Goal: Task Accomplishment & Management: Manage account settings

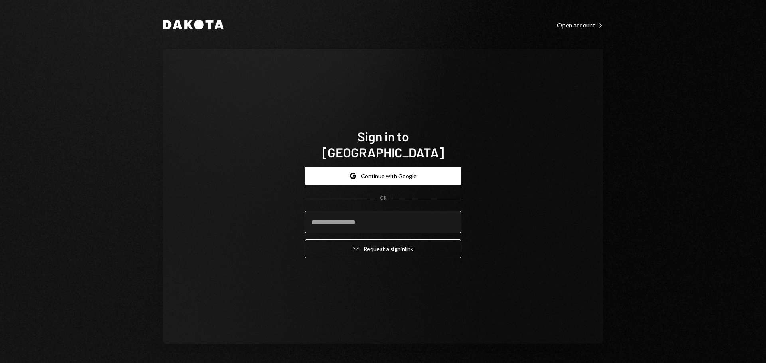
click at [418, 216] on input "email" at bounding box center [383, 222] width 156 height 22
type input "**********"
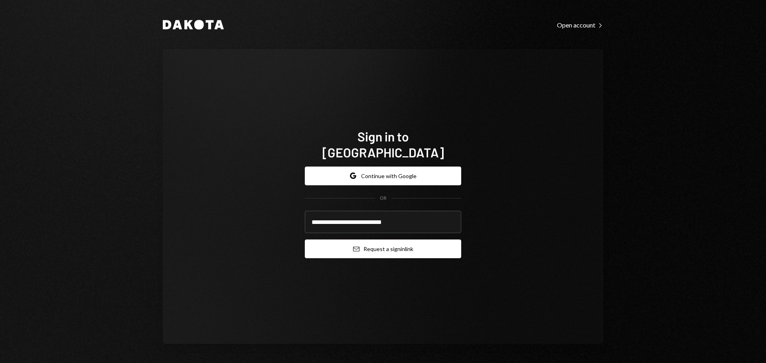
click at [407, 240] on button "Email Request a sign in link" at bounding box center [383, 249] width 156 height 19
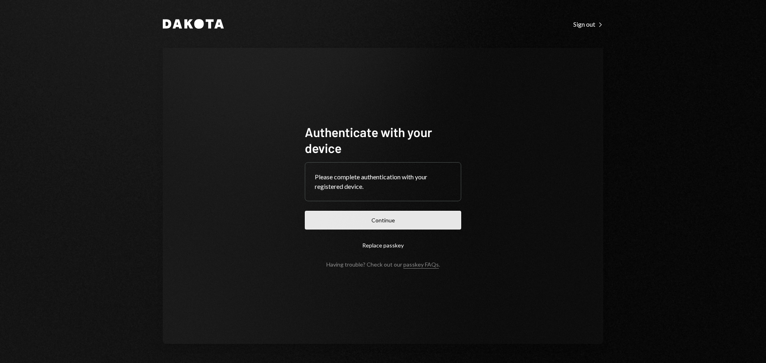
click at [379, 217] on button "Continue" at bounding box center [383, 220] width 156 height 19
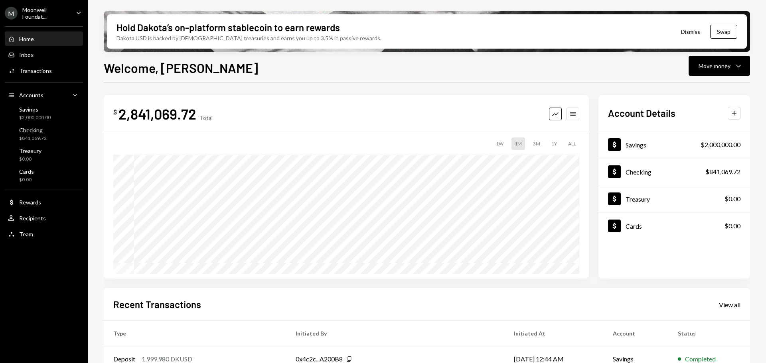
click at [78, 7] on div "M Moonwell Foundat... Caret Down" at bounding box center [44, 13] width 88 height 14
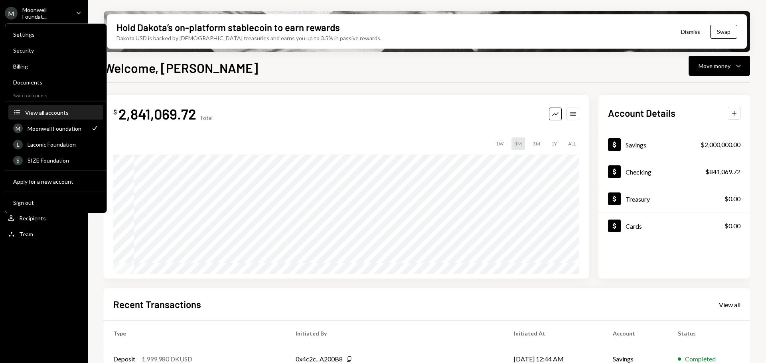
click at [51, 114] on div "View all accounts" at bounding box center [61, 112] width 73 height 7
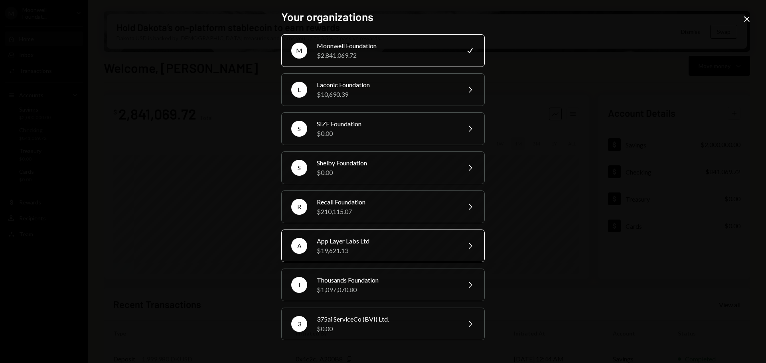
click at [358, 240] on div "App Layer Labs Ltd" at bounding box center [386, 242] width 139 height 10
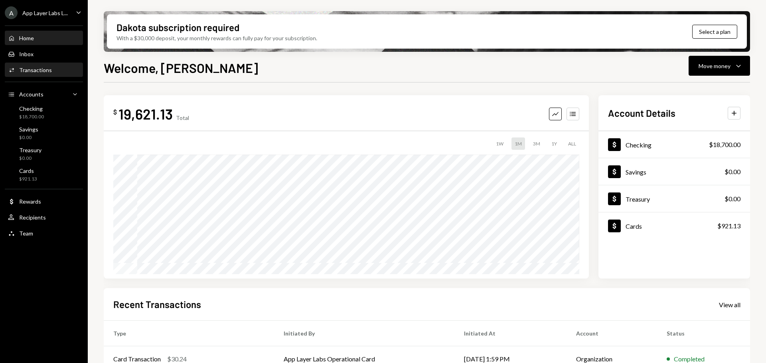
click at [47, 72] on div "Transactions" at bounding box center [35, 70] width 33 height 7
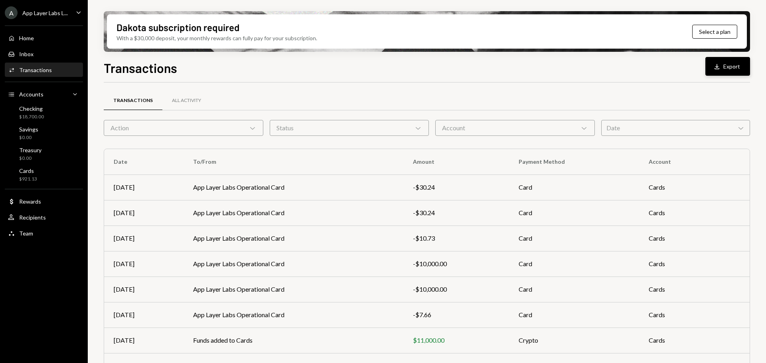
click at [715, 63] on icon "Download" at bounding box center [717, 67] width 8 height 8
click at [78, 12] on icon "Caret Down" at bounding box center [78, 12] width 9 height 9
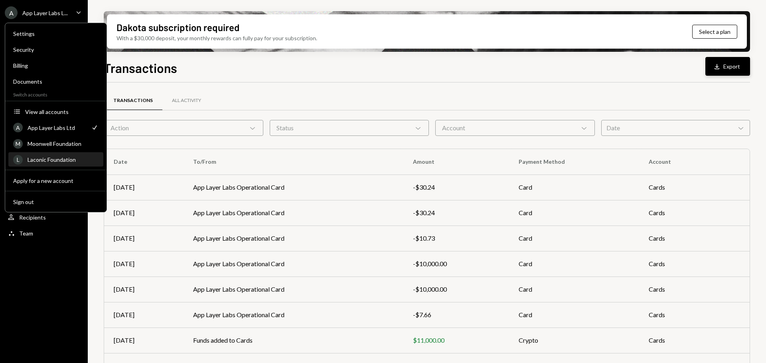
click at [51, 161] on div "Laconic Foundation" at bounding box center [63, 159] width 71 height 7
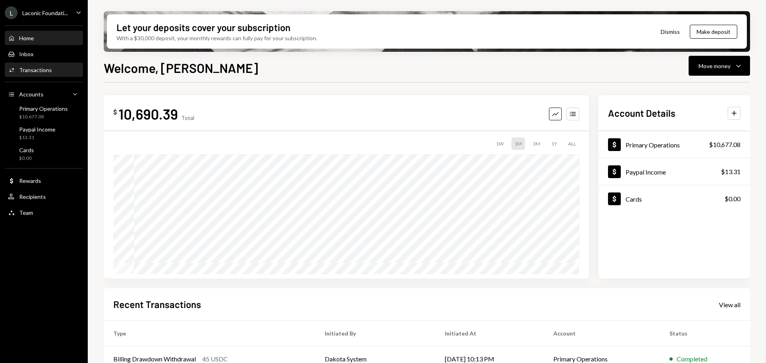
click at [34, 73] on div "Activities Transactions" at bounding box center [30, 70] width 44 height 7
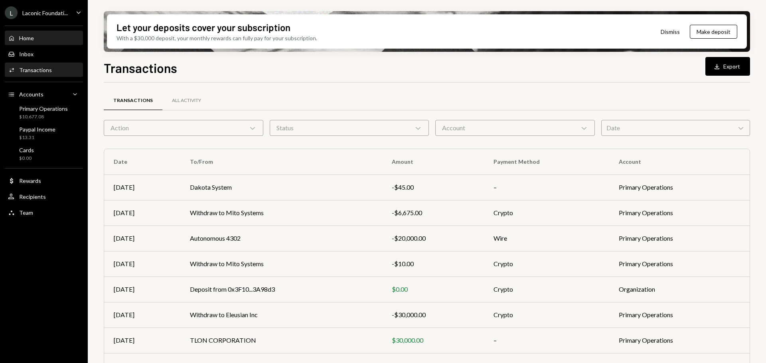
click at [39, 37] on div "Home Home" at bounding box center [44, 38] width 72 height 7
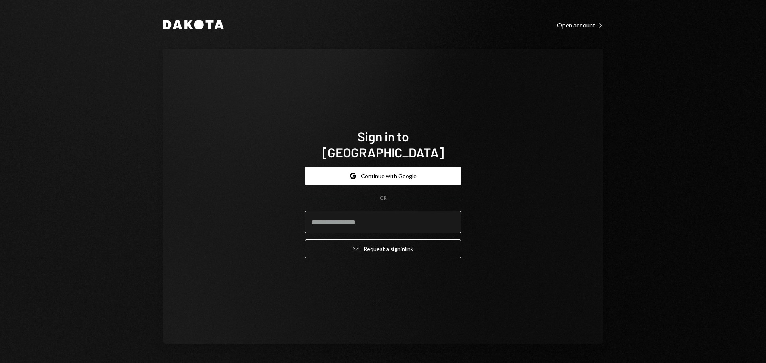
click at [356, 211] on input "email" at bounding box center [383, 222] width 156 height 22
type input "**********"
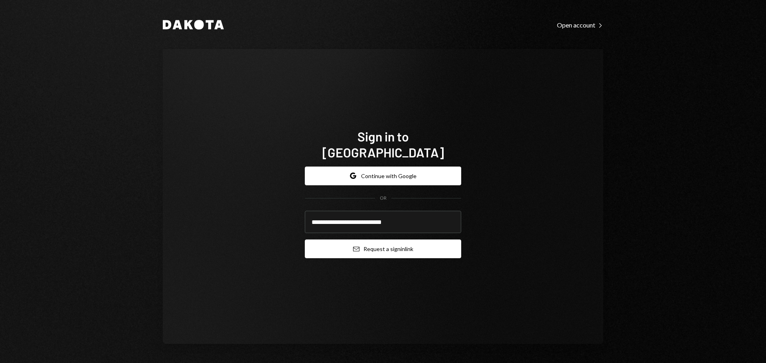
click at [362, 240] on button "Email Request a sign in link" at bounding box center [383, 249] width 156 height 19
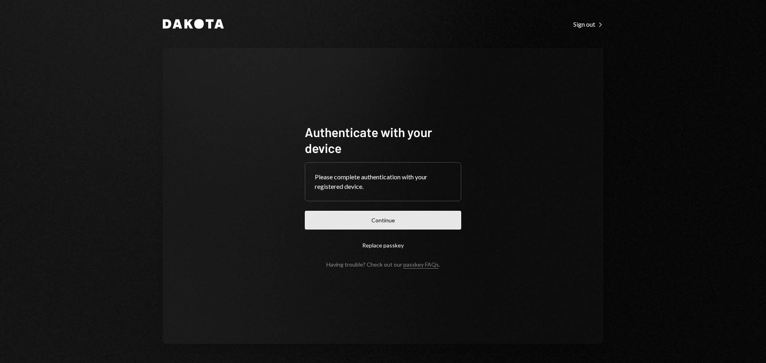
click at [394, 218] on button "Continue" at bounding box center [383, 220] width 156 height 19
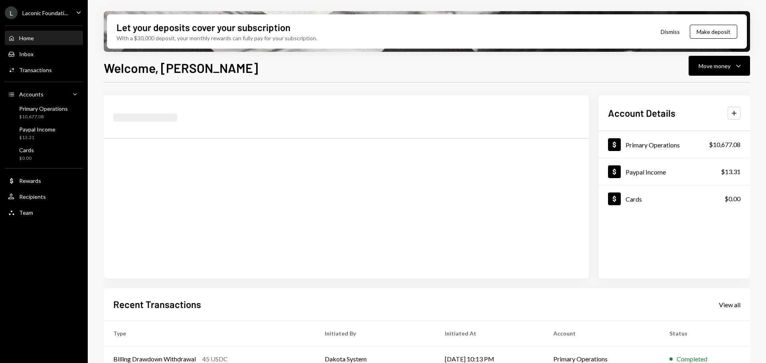
click at [76, 12] on icon "Caret Down" at bounding box center [78, 12] width 9 height 9
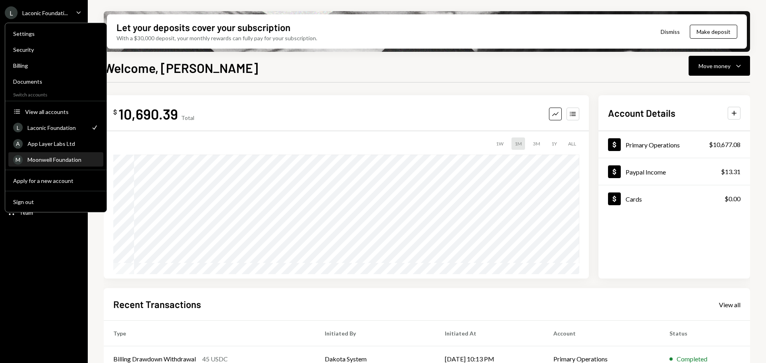
click at [55, 162] on div "Moonwell Foundation" at bounding box center [63, 159] width 71 height 7
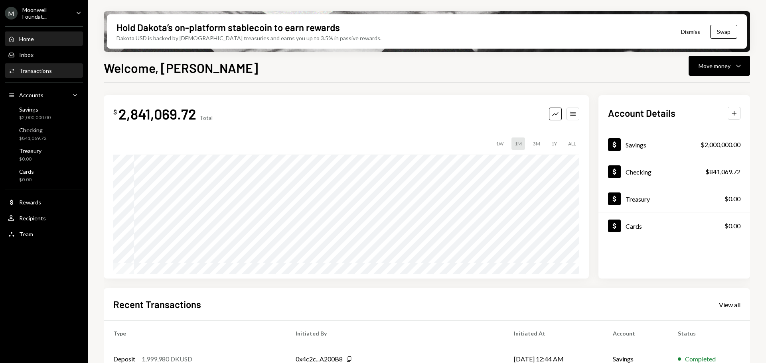
click at [51, 68] on div "Activities Transactions" at bounding box center [44, 70] width 72 height 7
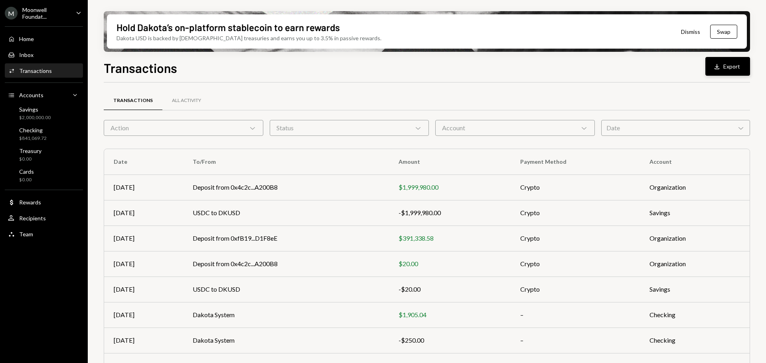
click at [721, 67] on icon "Download" at bounding box center [717, 67] width 8 height 8
click at [47, 44] on div "Home Home" at bounding box center [44, 39] width 72 height 14
